Goal: Contribute content: Add original content to the website for others to see

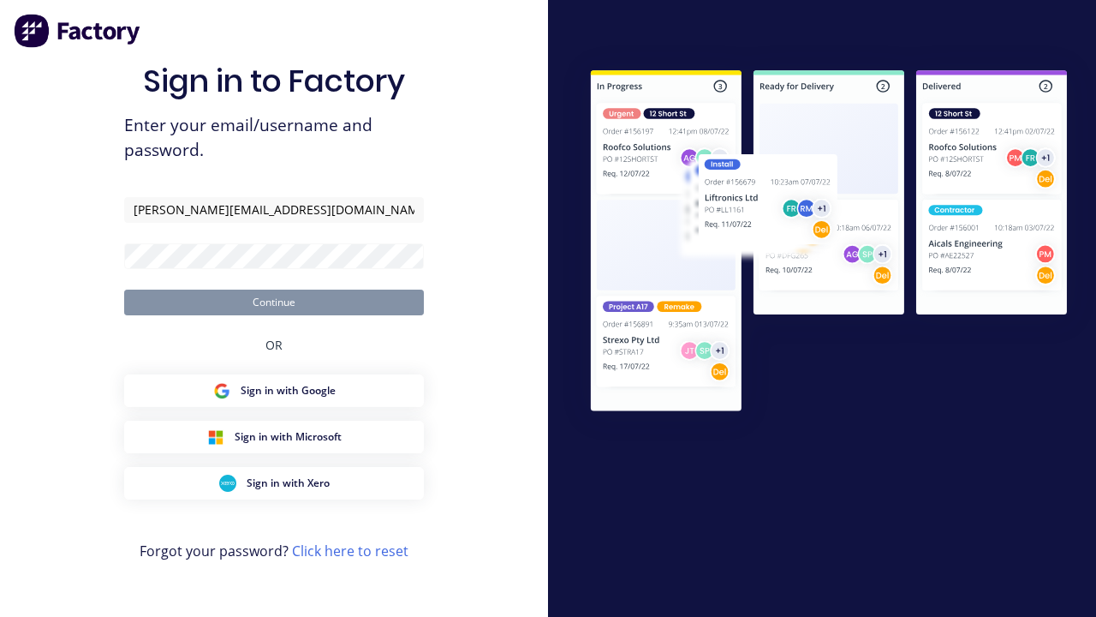
type input "harold+auto@factory.app"
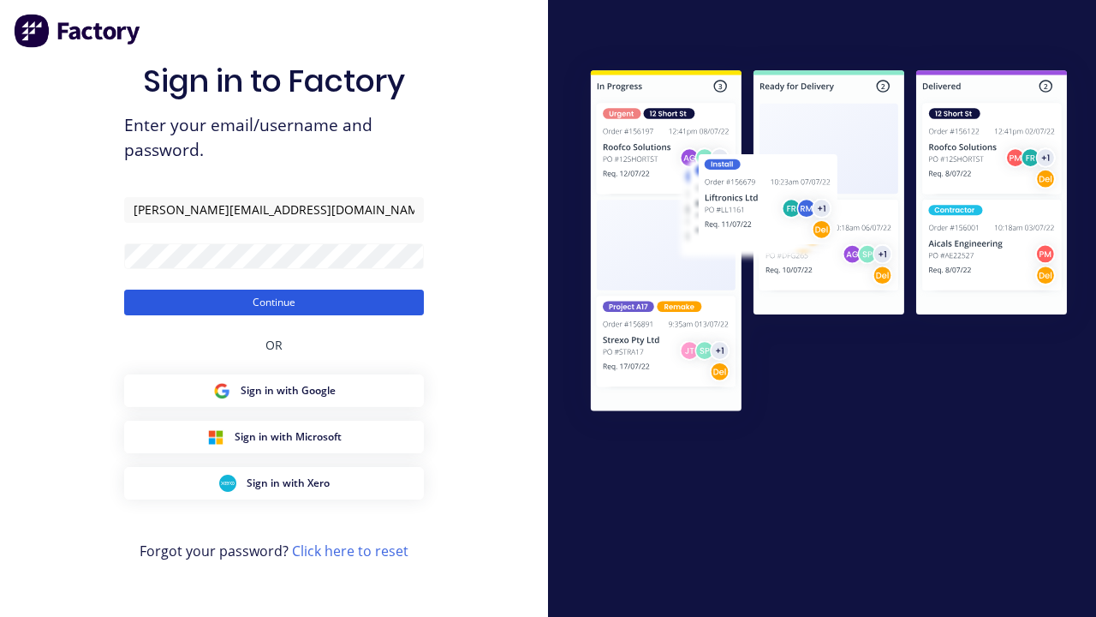
click at [274, 301] on button "Continue" at bounding box center [274, 302] width 300 height 26
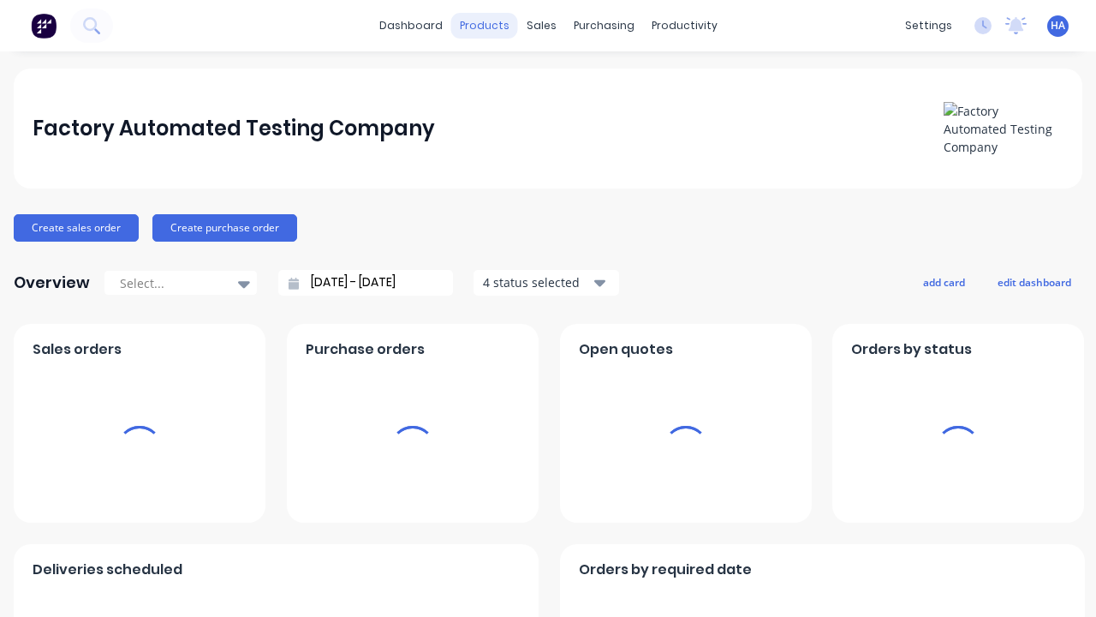
click at [486, 26] on div "products" at bounding box center [484, 26] width 67 height 26
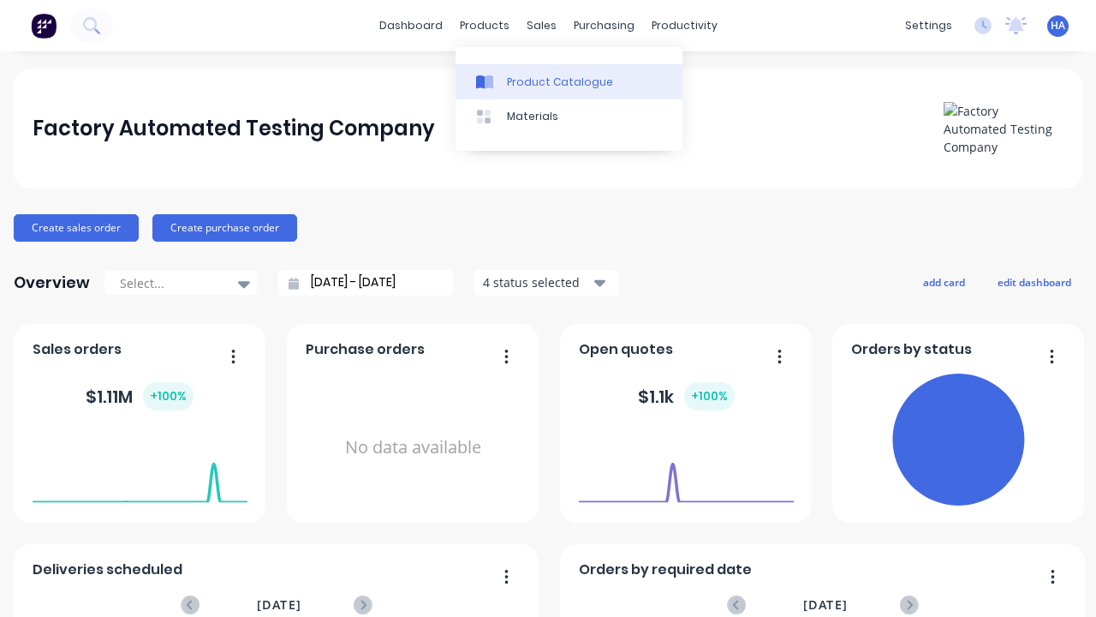
click at [569, 81] on div "Product Catalogue" at bounding box center [560, 82] width 106 height 15
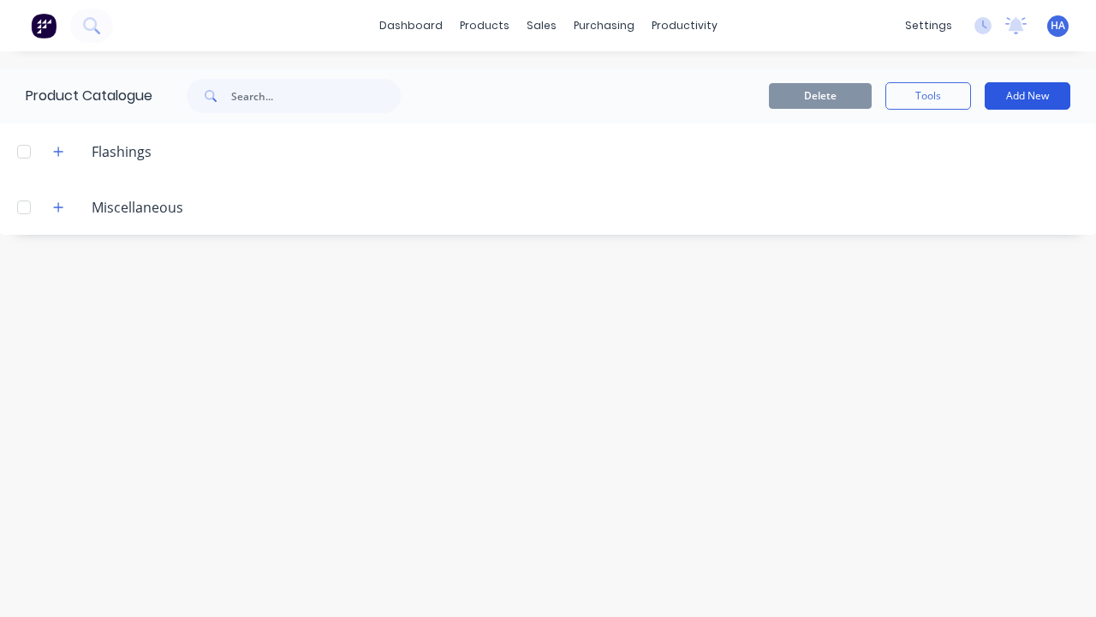
click at [1028, 96] on button "Add New" at bounding box center [1028, 95] width 86 height 27
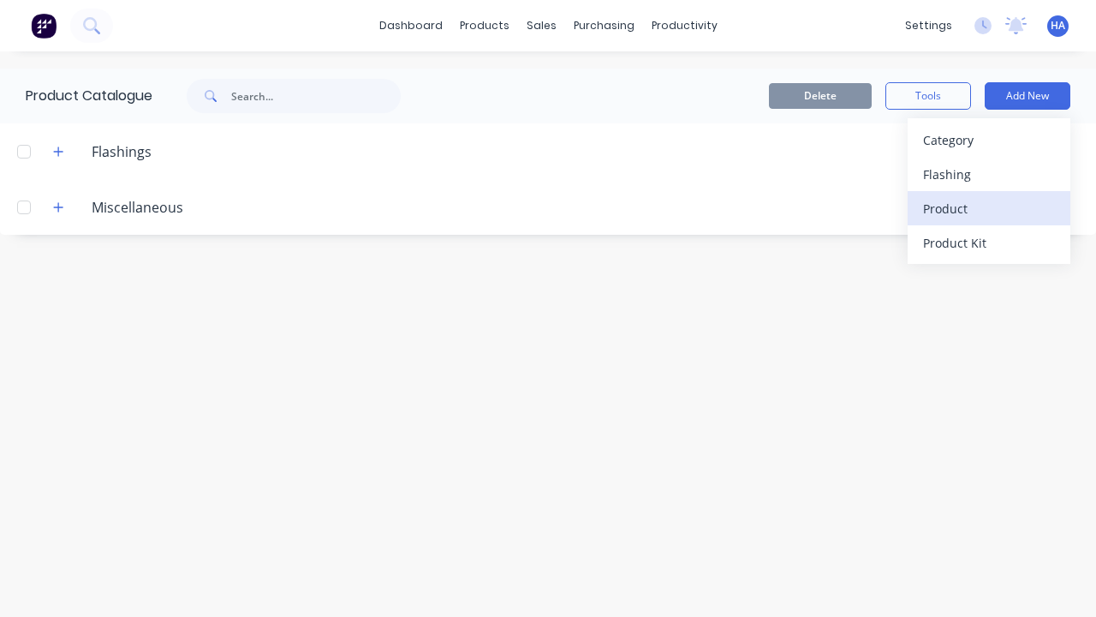
click at [989, 208] on div "Product" at bounding box center [989, 208] width 132 height 25
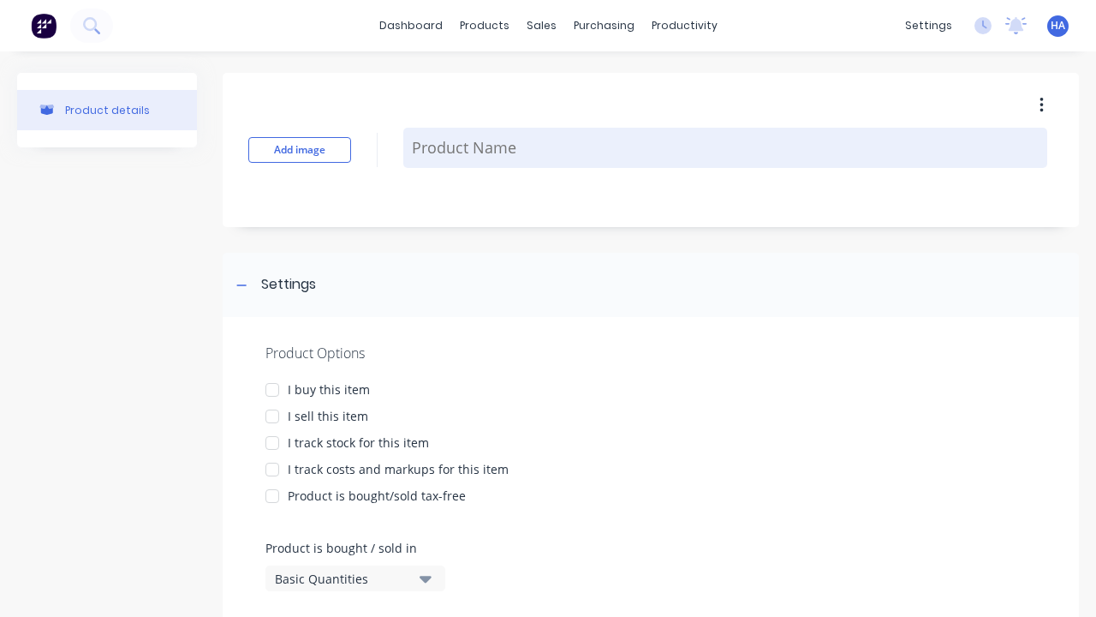
click at [725, 147] on textarea at bounding box center [725, 148] width 644 height 40
type textarea "x"
type textarea "Test Product Name"
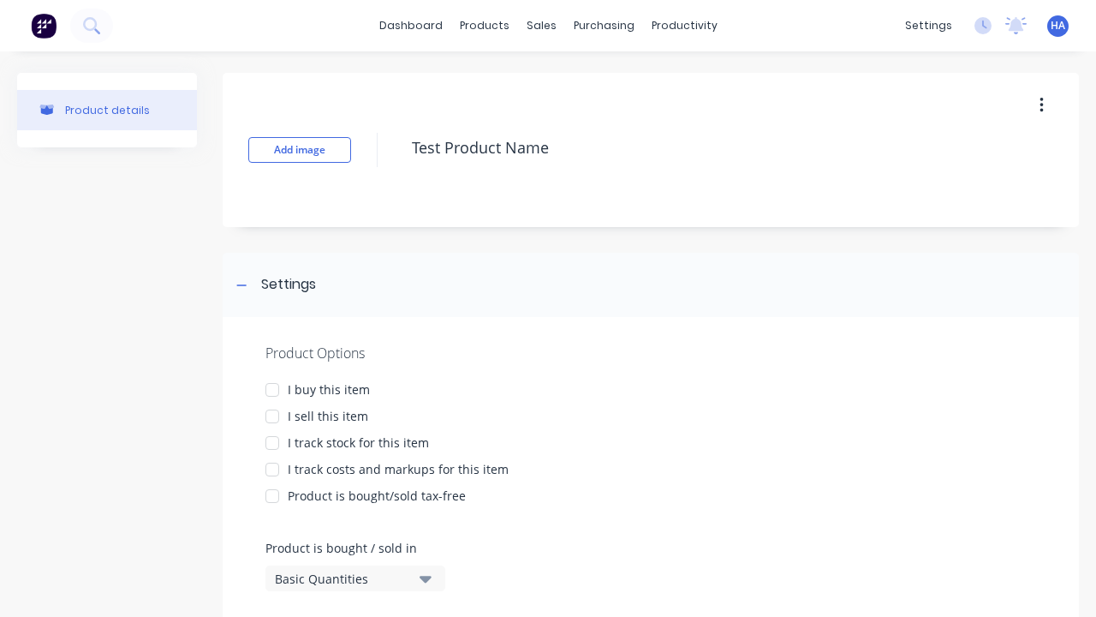
click at [272, 389] on div at bounding box center [272, 390] width 34 height 34
click at [272, 415] on div at bounding box center [272, 416] width 34 height 34
type textarea "x"
type textarea "Test Product Name"
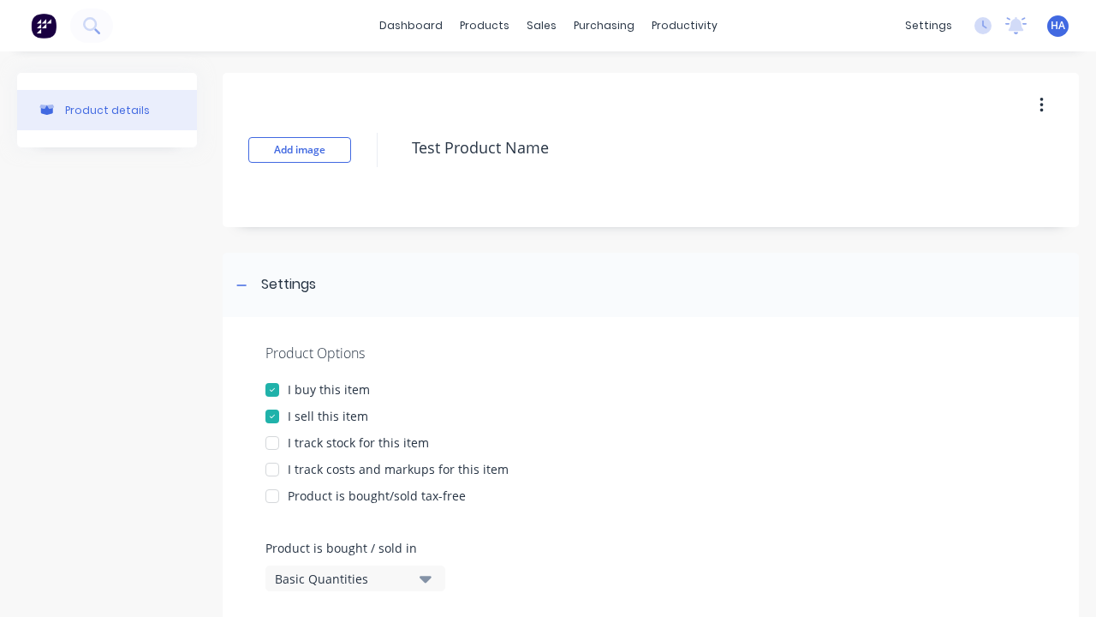
type textarea "x"
type textarea "Test Product Name"
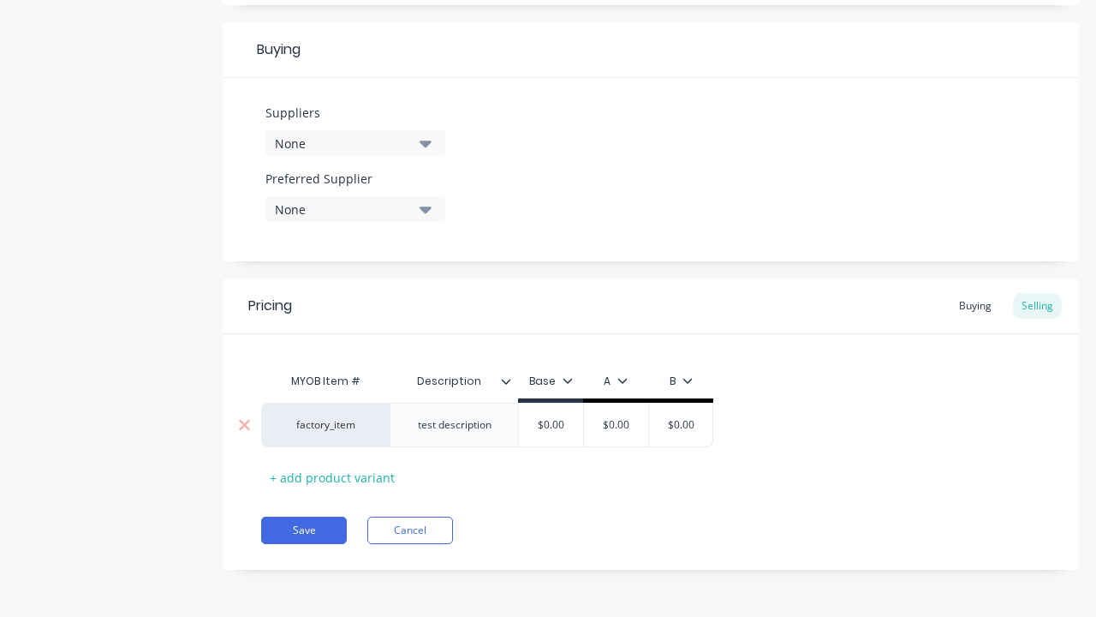
click at [616, 425] on input "text" at bounding box center [617, 424] width 86 height 15
type textarea "x"
type input "$0.00"
type textarea "x"
type input "100"
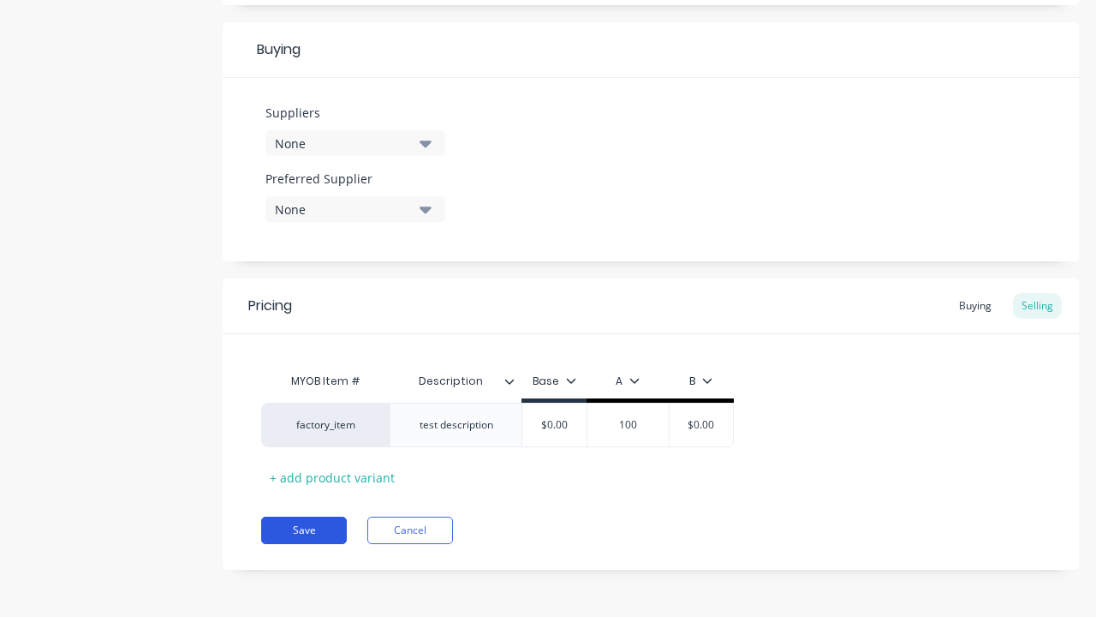
click at [304, 530] on button "Save" at bounding box center [304, 529] width 86 height 27
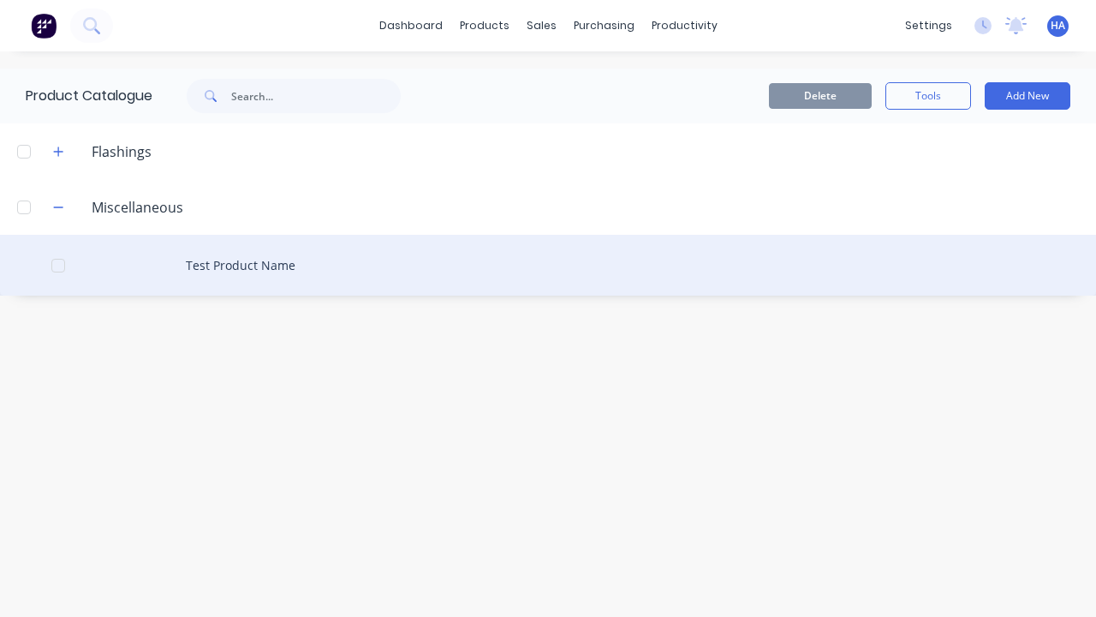
click at [548, 265] on div "Test Product Name" at bounding box center [548, 265] width 1096 height 61
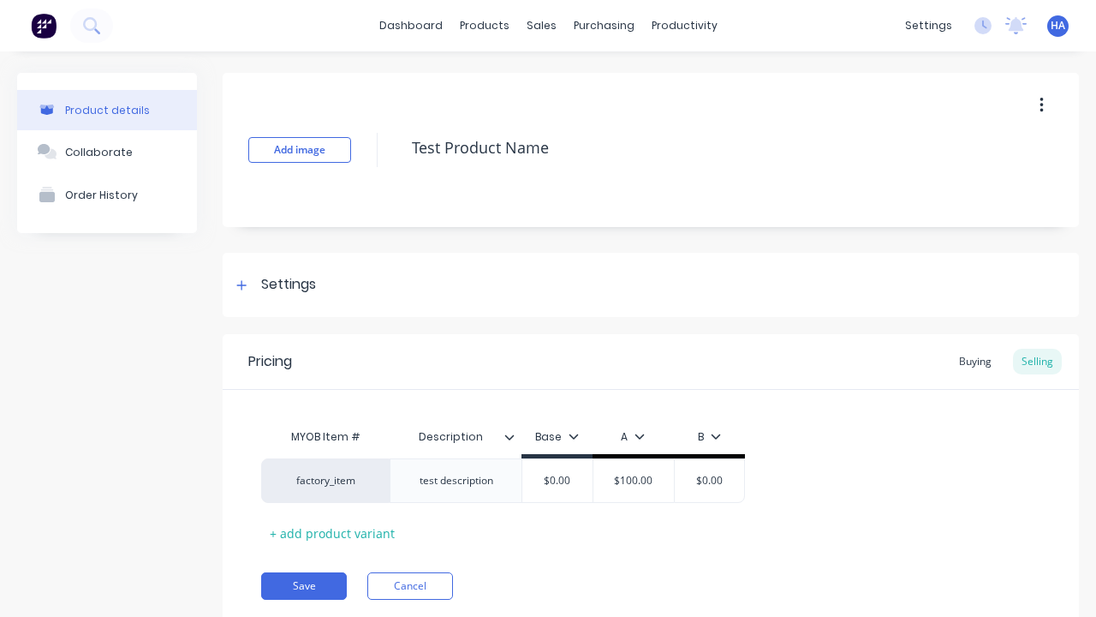
click at [1041, 104] on icon "button" at bounding box center [1041, 105] width 3 height 15
click at [981, 184] on div "Delete" at bounding box center [981, 184] width 132 height 25
type textarea "x"
